Goal: Task Accomplishment & Management: Use online tool/utility

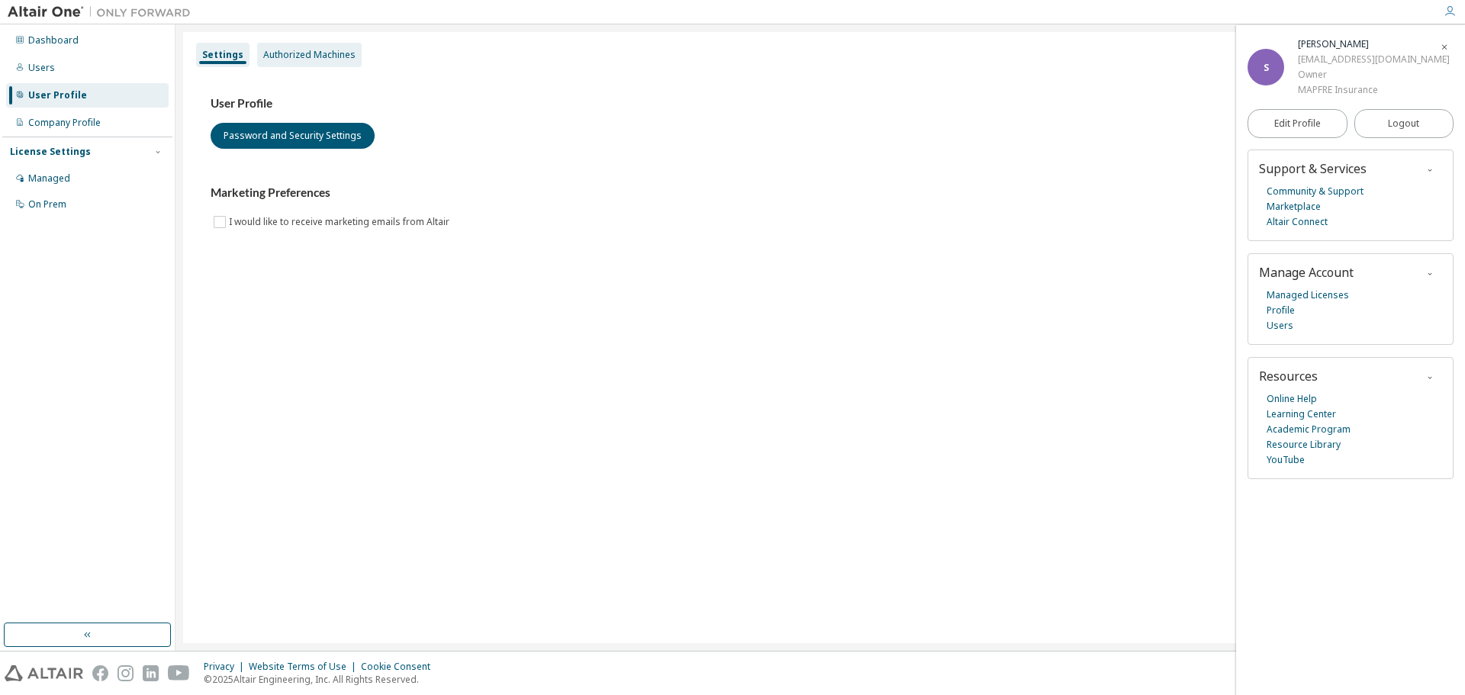
click at [281, 52] on div "Authorized Machines" at bounding box center [309, 55] width 92 height 12
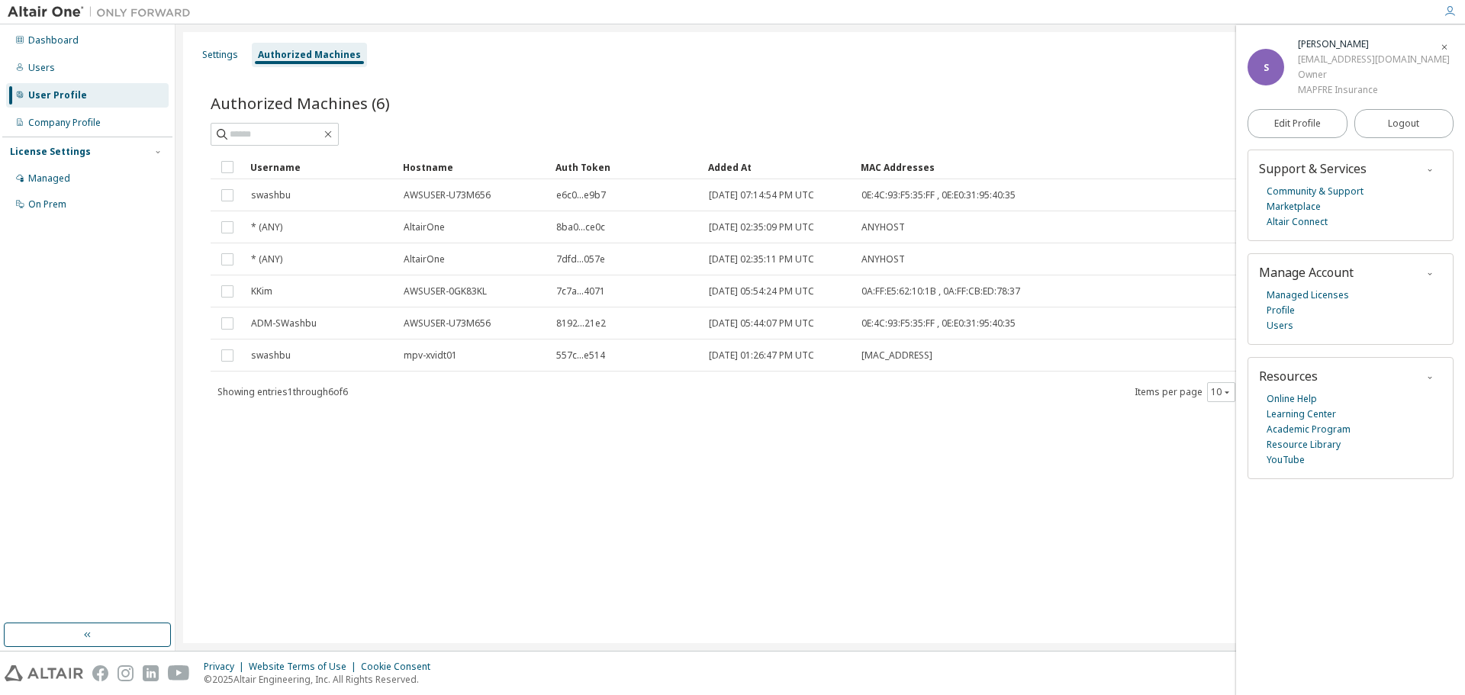
click at [1444, 3] on div at bounding box center [1449, 11] width 31 height 23
click at [1299, 292] on link "Managed Licenses" at bounding box center [1307, 295] width 82 height 15
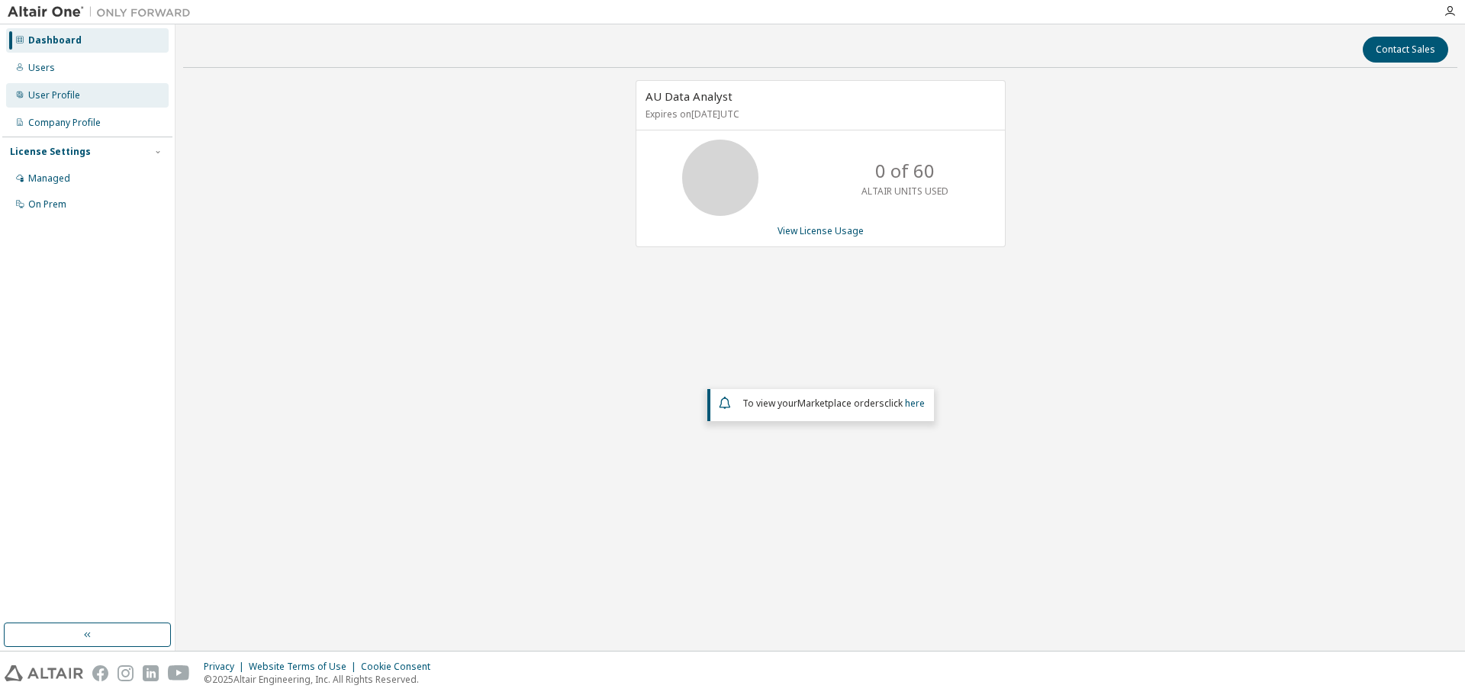
click at [46, 94] on div "User Profile" at bounding box center [54, 95] width 52 height 12
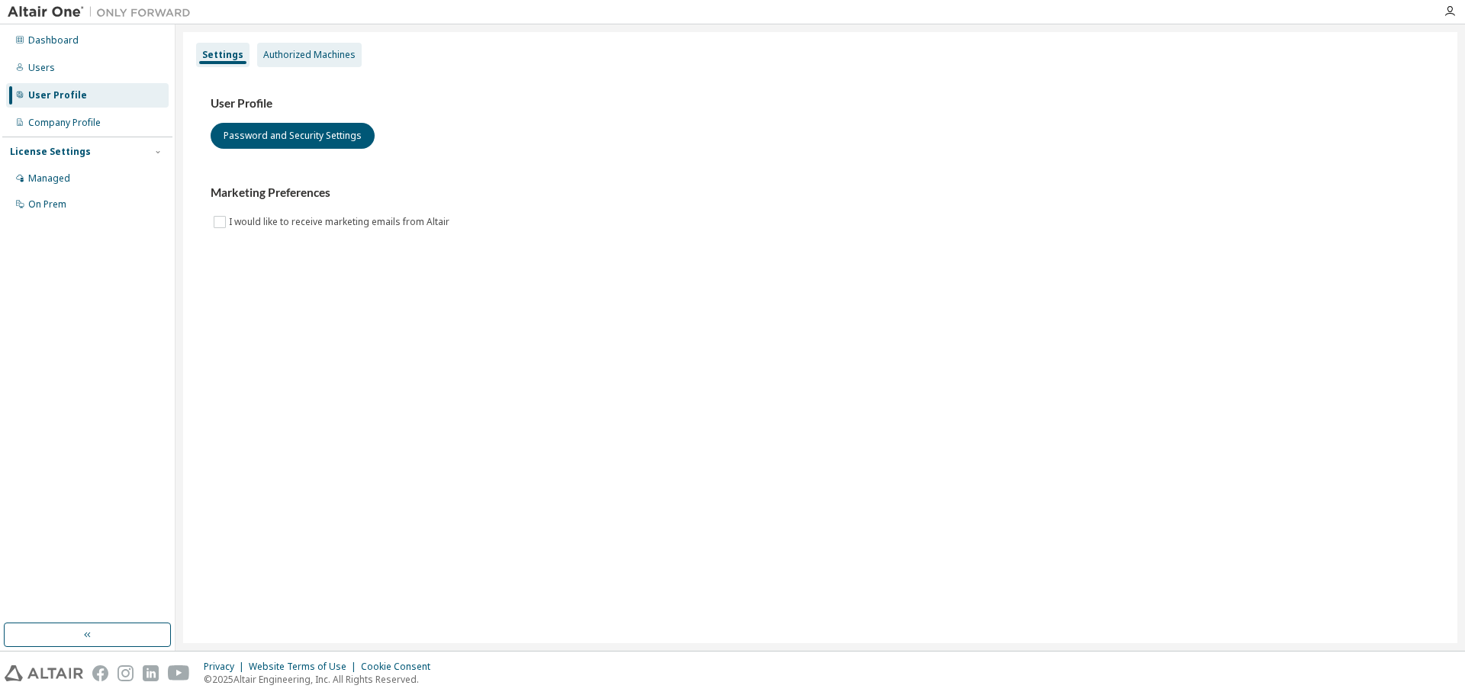
click at [291, 57] on div "Authorized Machines" at bounding box center [309, 55] width 92 height 12
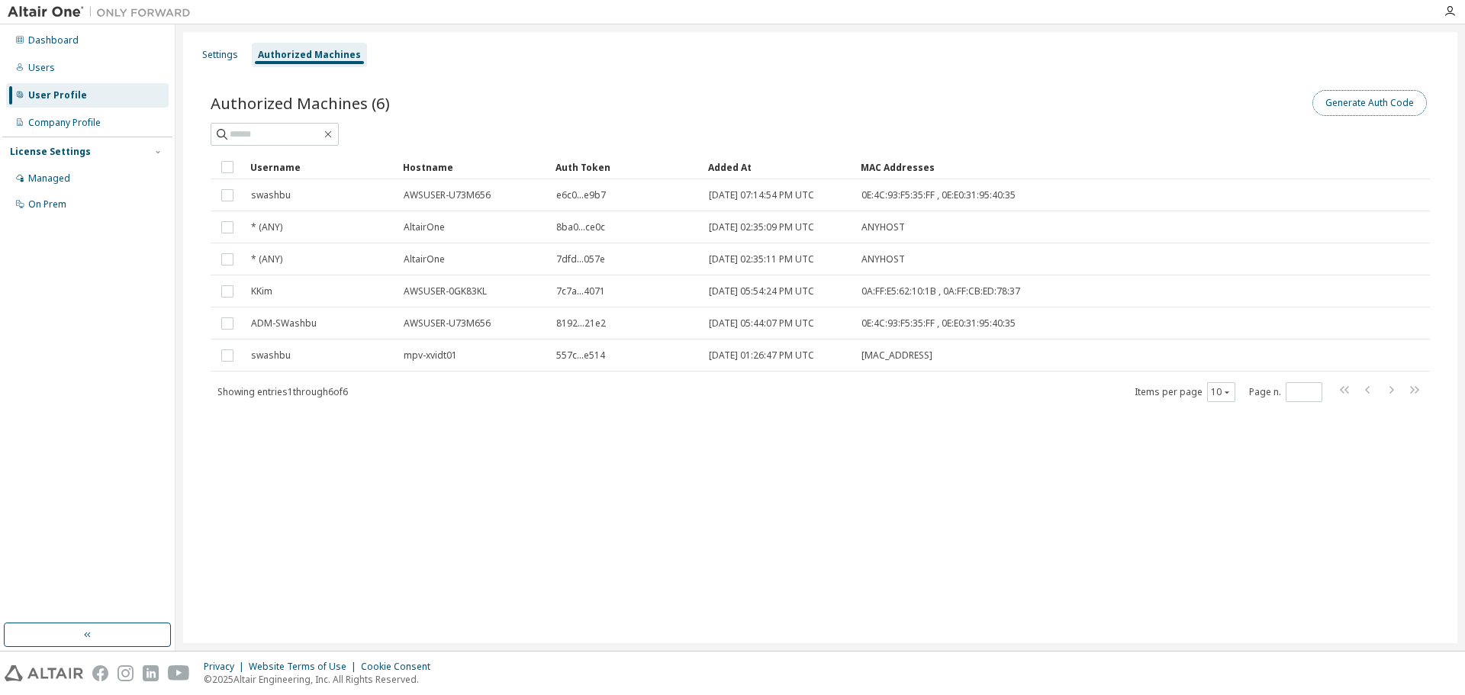
click at [1383, 102] on button "Generate Auth Code" at bounding box center [1369, 103] width 114 height 26
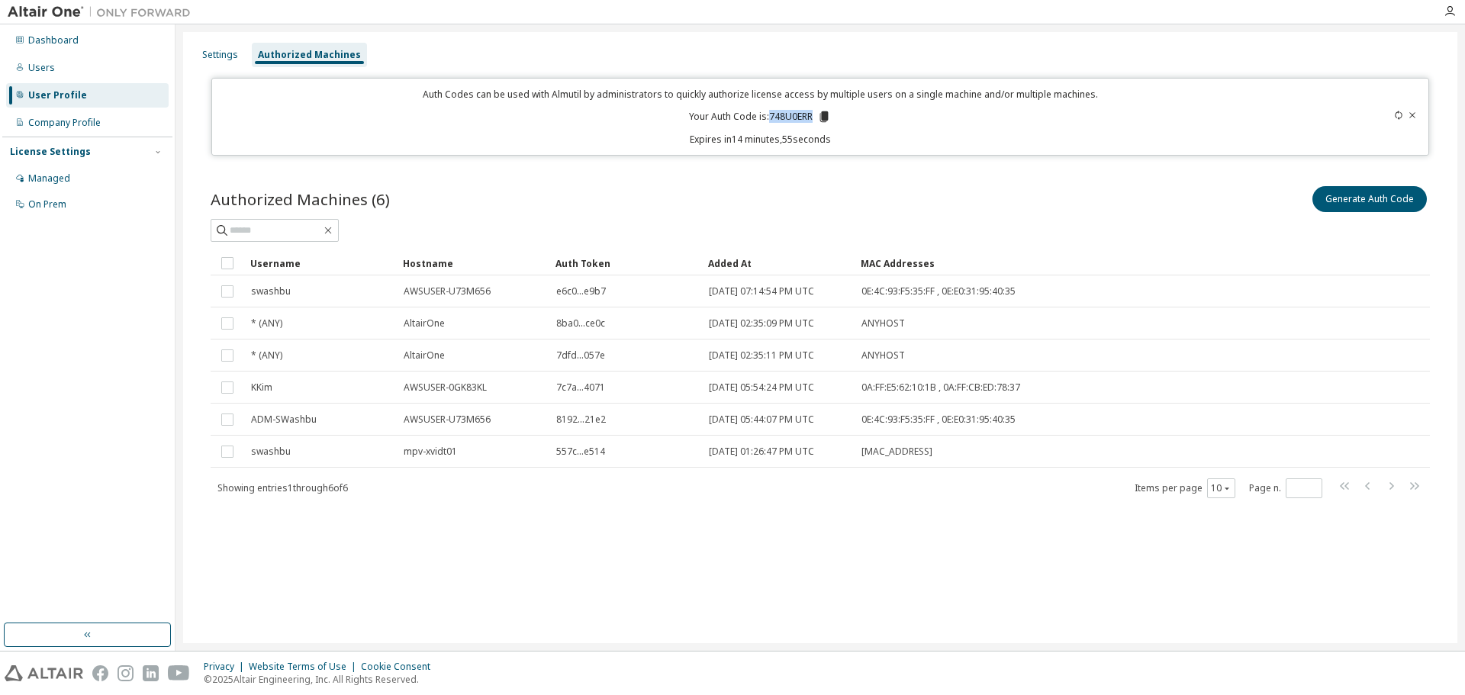
drag, startPoint x: 771, startPoint y: 114, endPoint x: 812, endPoint y: 114, distance: 41.2
click at [812, 114] on p "Your Auth Code is: 748U0ERR" at bounding box center [760, 117] width 142 height 14
click at [825, 115] on icon at bounding box center [824, 116] width 8 height 11
click at [665, 193] on div "Authorized Machines (6) Generate Auth Code" at bounding box center [820, 199] width 1219 height 32
